Goal: Information Seeking & Learning: Learn about a topic

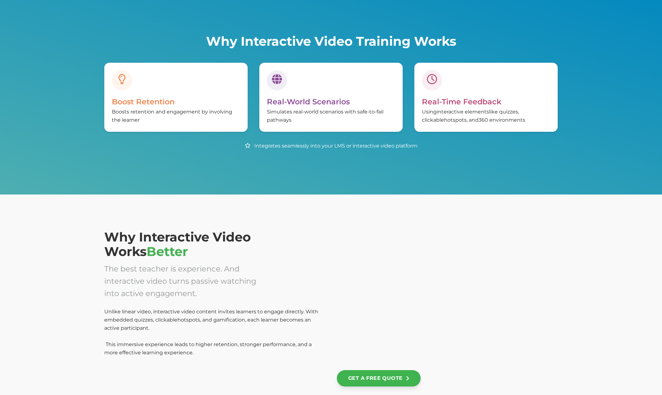
scroll to position [303, 0]
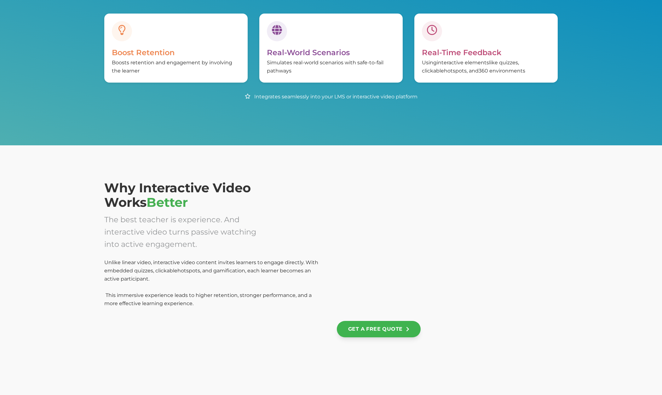
click at [363, 301] on div at bounding box center [447, 246] width 221 height 132
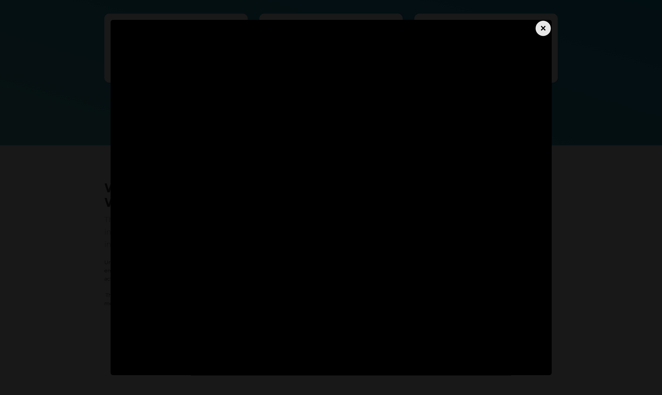
click at [540, 29] on div "×" at bounding box center [542, 27] width 15 height 15
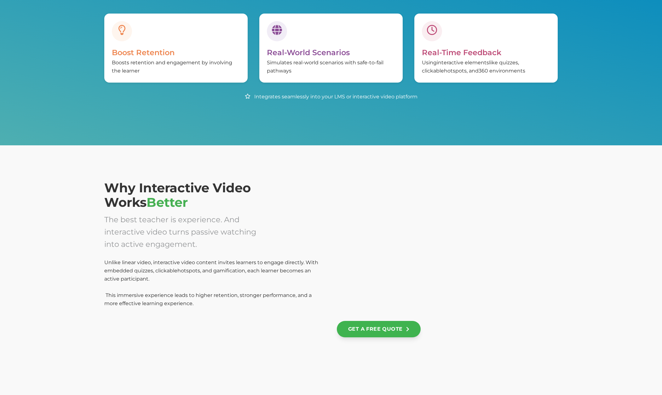
click at [400, 300] on div at bounding box center [447, 246] width 221 height 132
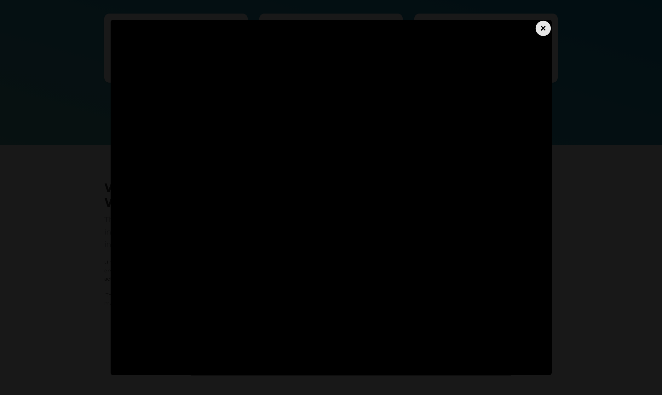
click at [543, 30] on div "×" at bounding box center [542, 27] width 15 height 15
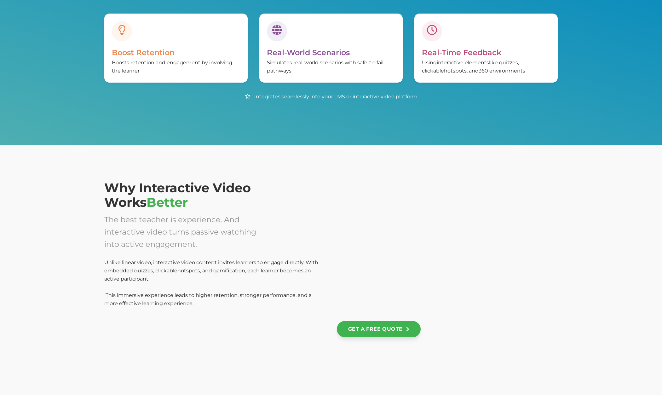
click at [474, 304] on div at bounding box center [447, 246] width 221 height 132
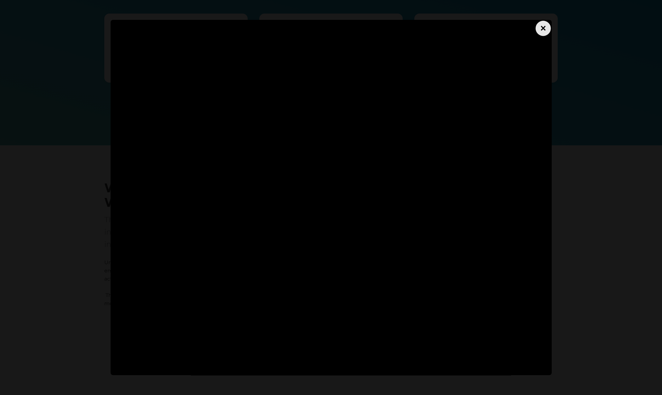
click at [544, 30] on div "×" at bounding box center [542, 27] width 15 height 15
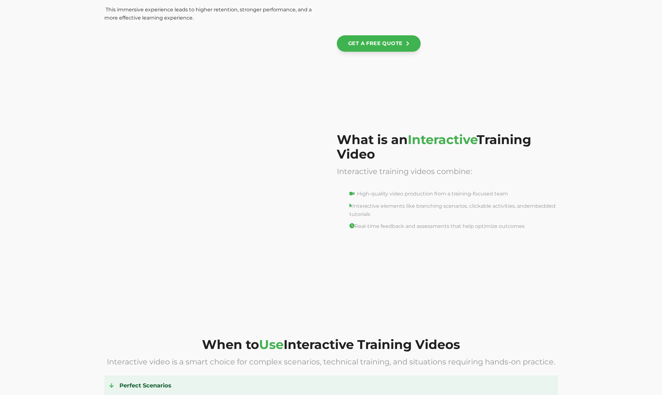
scroll to position [591, 0]
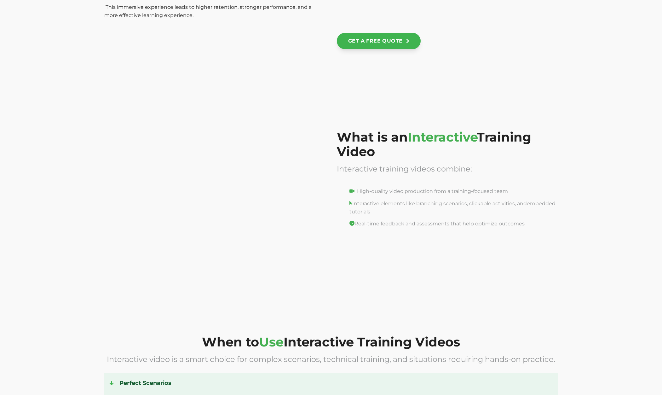
click at [206, 192] on div at bounding box center [214, 192] width 221 height 124
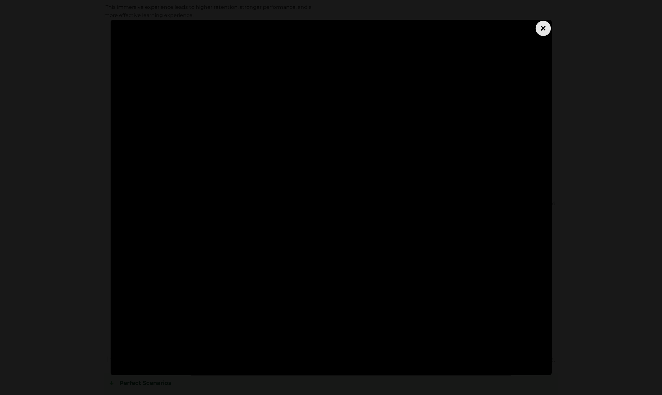
click at [543, 27] on div "×" at bounding box center [542, 27] width 15 height 15
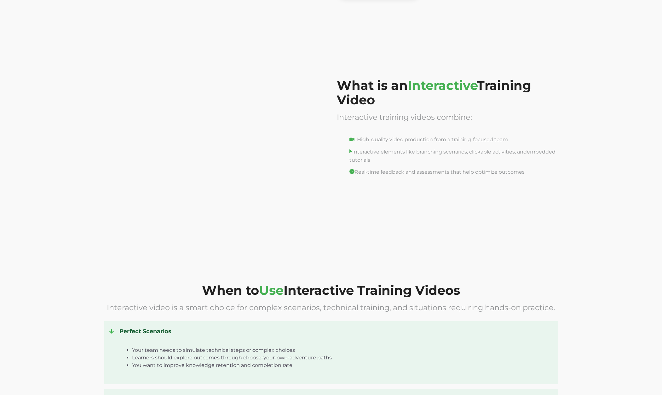
scroll to position [520, 0]
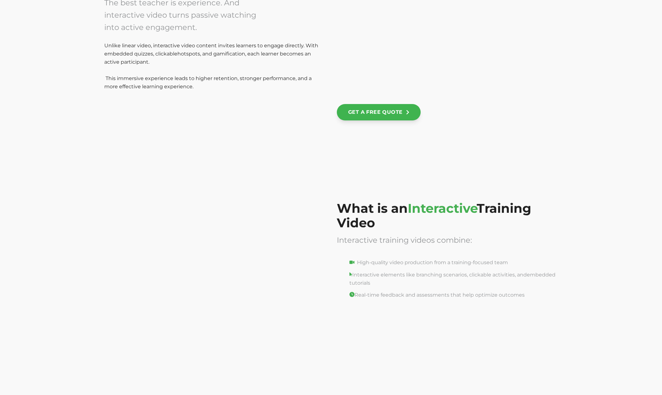
click at [223, 260] on div at bounding box center [214, 263] width 221 height 124
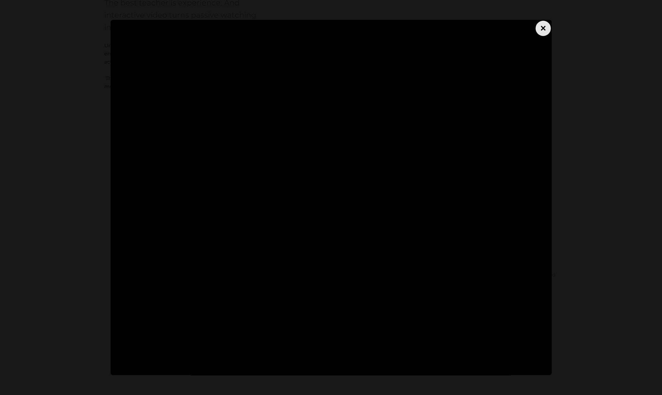
click at [539, 31] on div "×" at bounding box center [542, 27] width 15 height 15
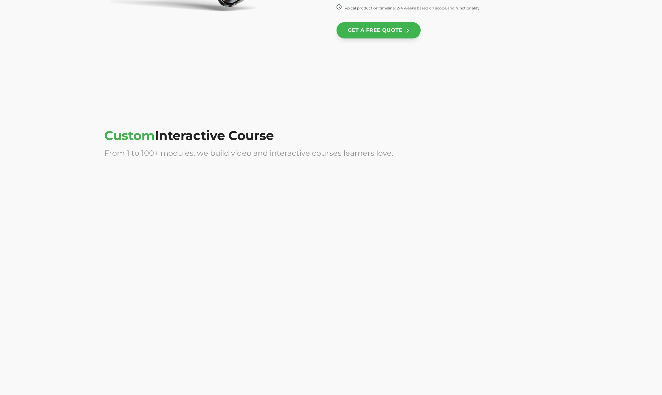
scroll to position [1610, 0]
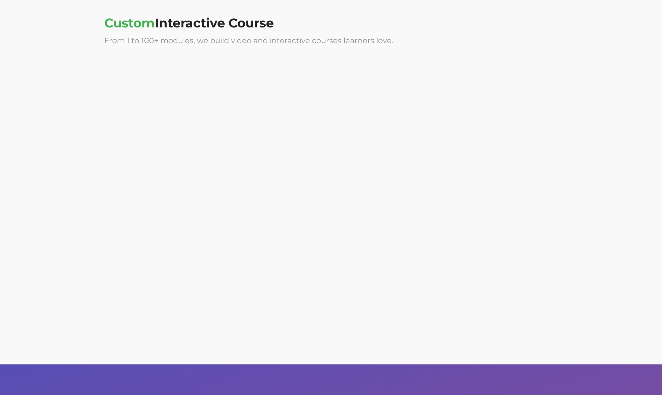
drag, startPoint x: 485, startPoint y: 253, endPoint x: 420, endPoint y: 258, distance: 65.0
click at [420, 258] on div at bounding box center [447, 256] width 221 height 126
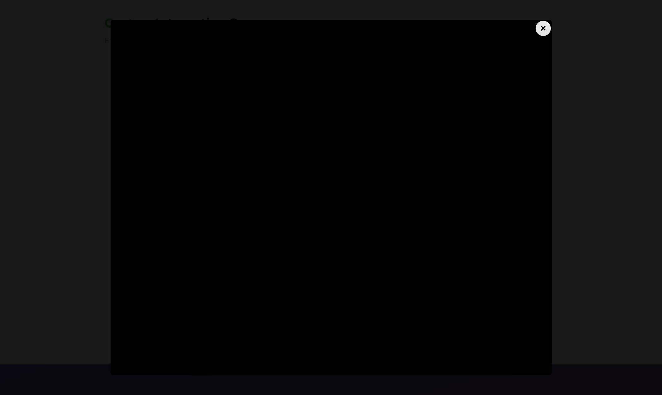
click at [540, 31] on div "×" at bounding box center [542, 27] width 15 height 15
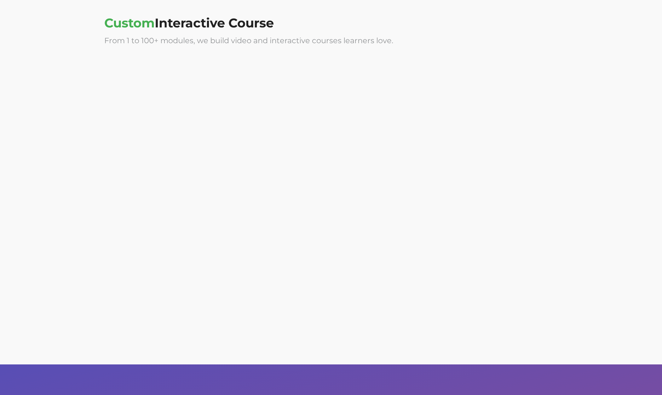
click at [243, 117] on div at bounding box center [214, 120] width 221 height 126
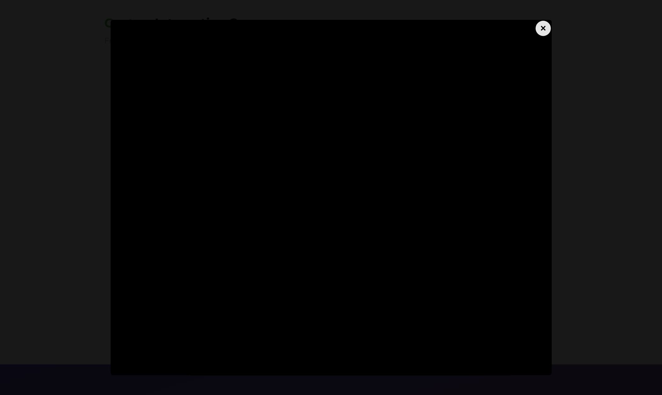
click at [545, 30] on div "×" at bounding box center [542, 27] width 15 height 15
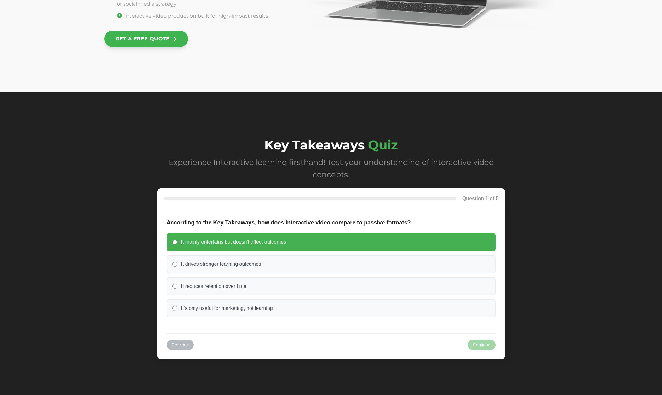
scroll to position [2477, 0]
